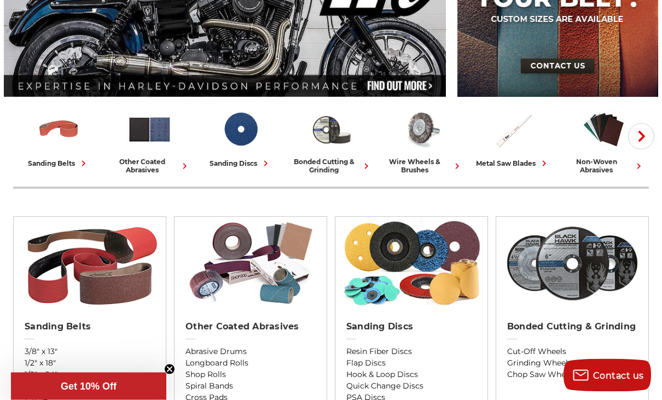
scroll to position [201, 0]
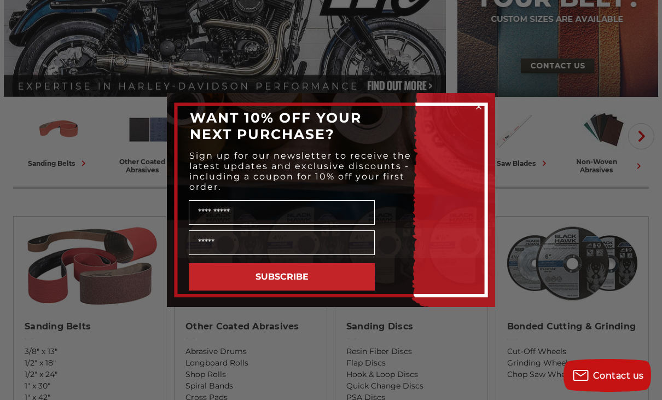
click at [479, 112] on circle "Close dialog" at bounding box center [479, 107] width 10 height 10
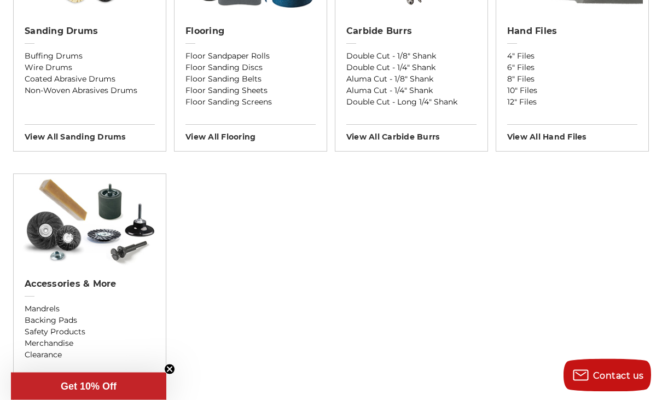
scroll to position [1019, 0]
click at [54, 326] on link "Backing Pads" at bounding box center [90, 320] width 130 height 11
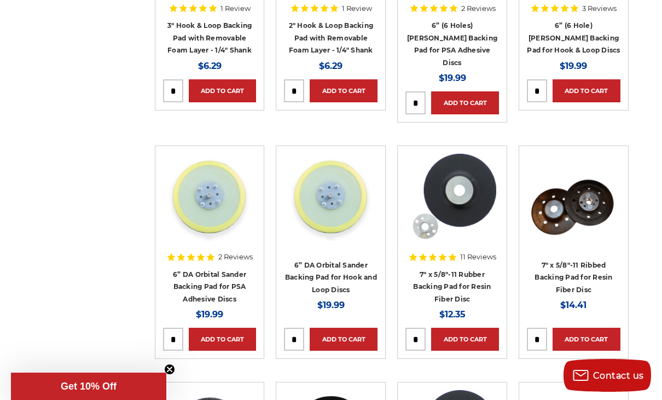
scroll to position [1545, 0]
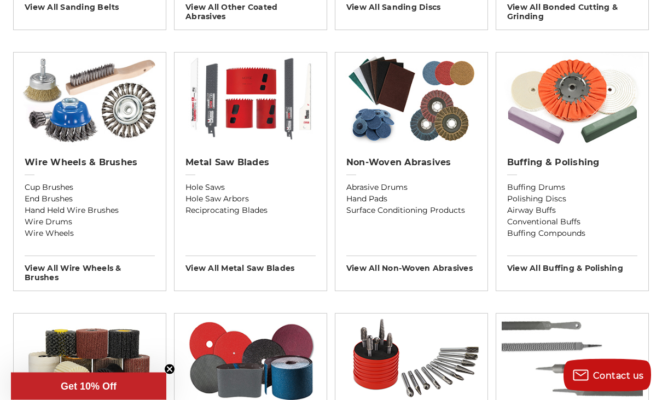
scroll to position [609, 0]
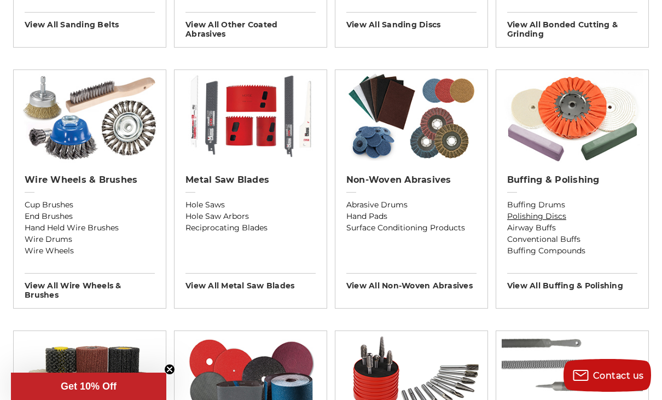
click at [559, 222] on link "Polishing Discs" at bounding box center [572, 216] width 130 height 11
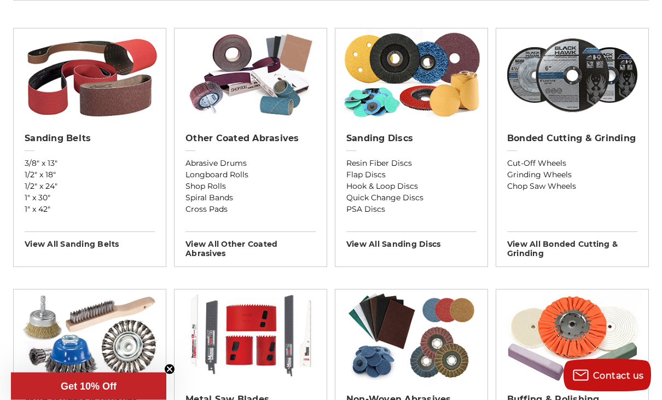
scroll to position [390, 0]
click at [241, 176] on link "Longboard Rolls" at bounding box center [250, 174] width 130 height 11
click at [363, 215] on link "PSA Discs" at bounding box center [411, 209] width 130 height 11
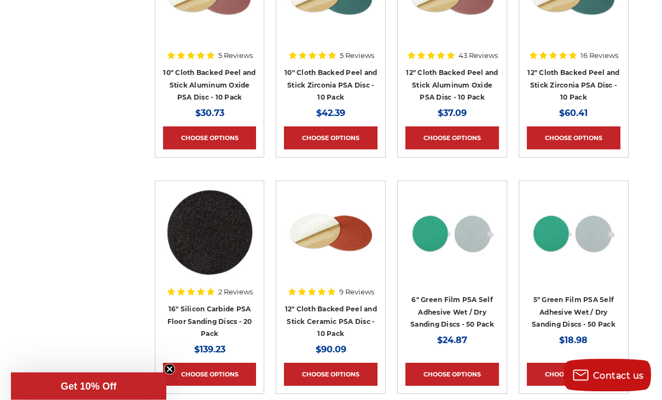
scroll to position [1244, 0]
click at [465, 313] on link "6" Green Film PSA Self Adhesive Wet / Dry Sanding Discs - 50 Pack" at bounding box center [452, 311] width 84 height 33
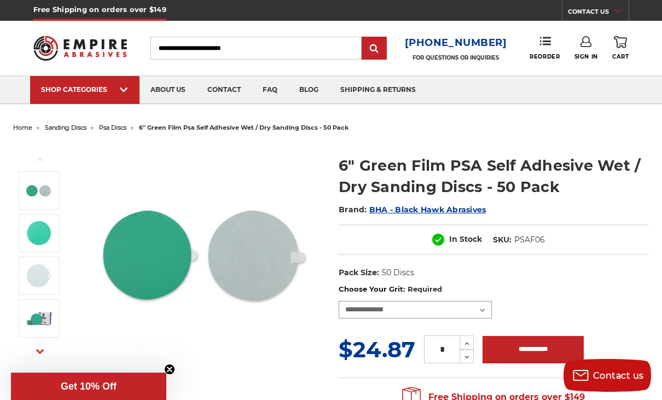
click at [484, 311] on select "**********" at bounding box center [415, 310] width 153 height 18
select select "****"
